Goal: Task Accomplishment & Management: Complete application form

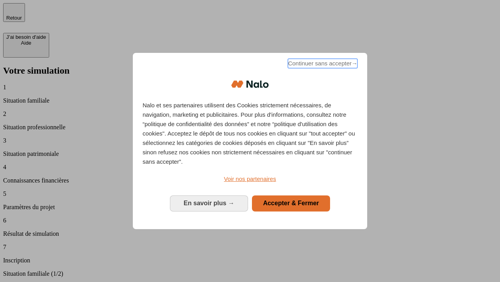
click at [322, 65] on span "Continuer sans accepter →" at bounding box center [323, 63] width 70 height 9
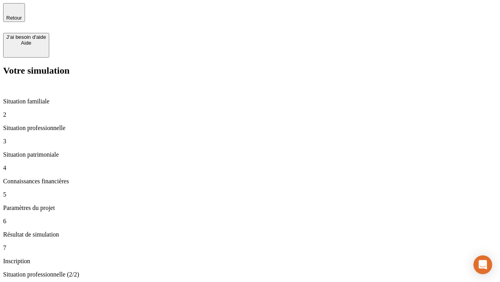
type input "30 000"
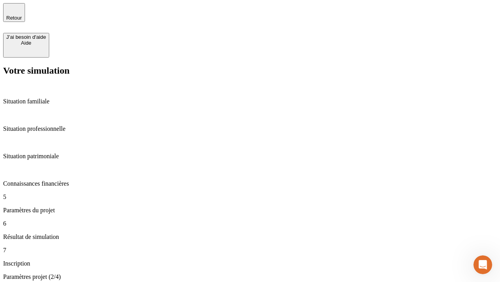
type input "25"
type input "64"
type input "1 000"
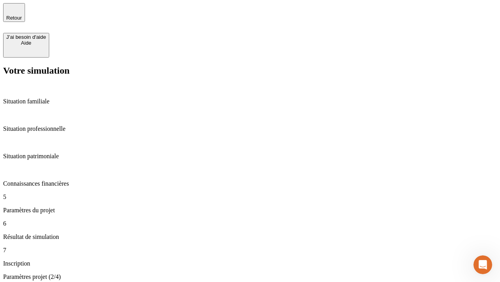
type input "640"
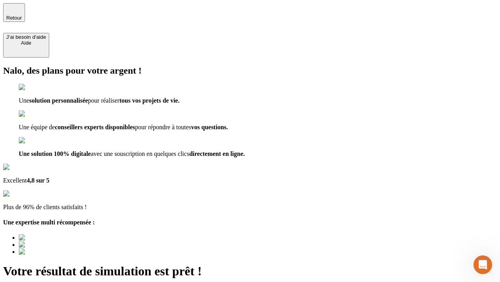
type input "[EMAIL_ADDRESS][PERSON_NAME][DOMAIN_NAME]"
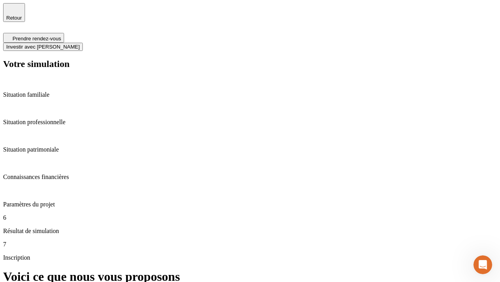
click at [80, 44] on span "Investir avec [PERSON_NAME]" at bounding box center [43, 47] width 74 height 6
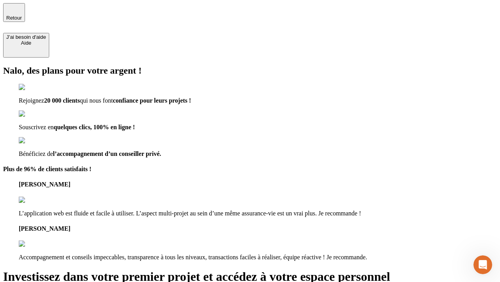
type input "[EMAIL_ADDRESS][PERSON_NAME][DOMAIN_NAME]"
